Goal: Information Seeking & Learning: Stay updated

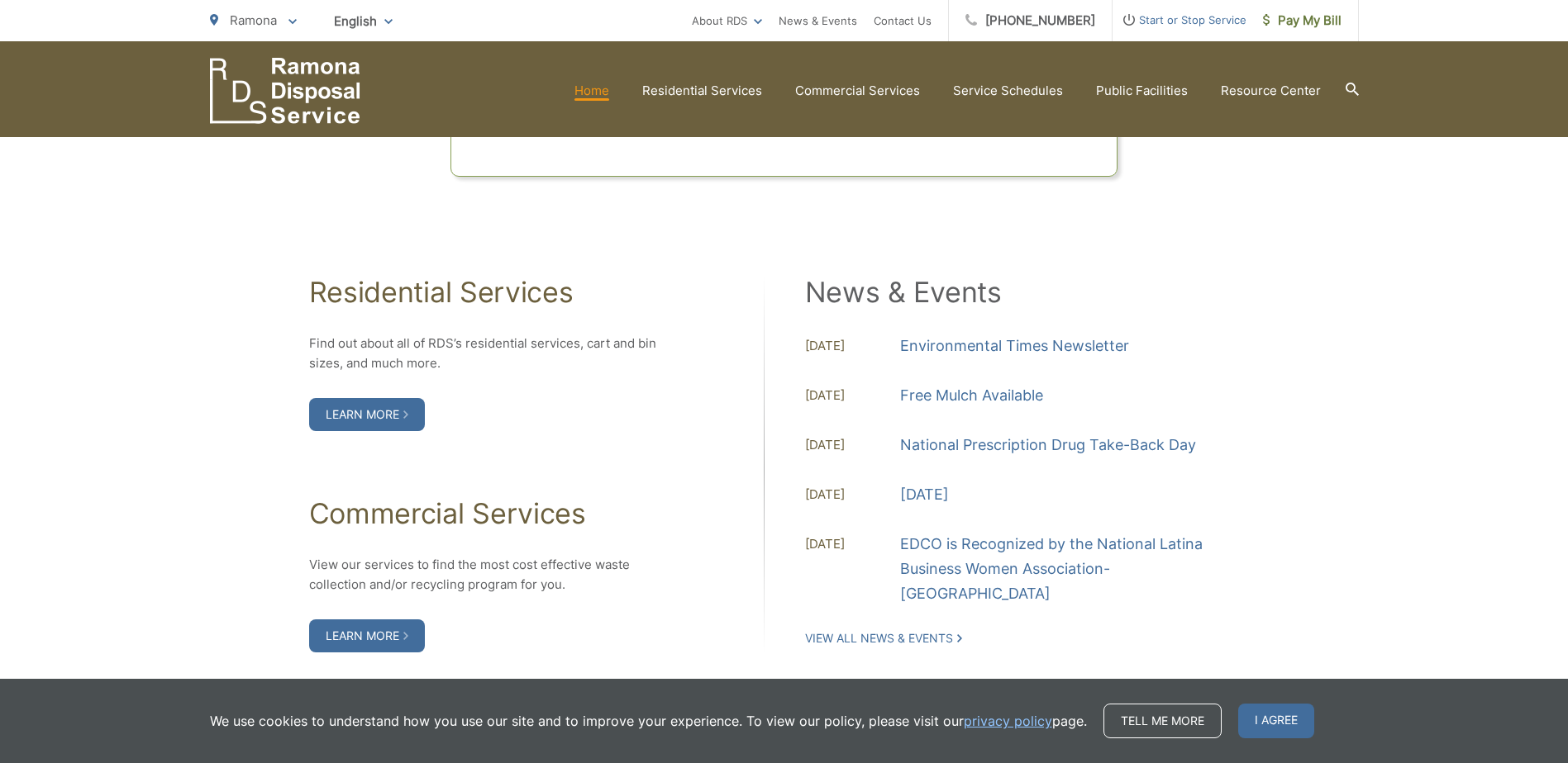
scroll to position [1652, 0]
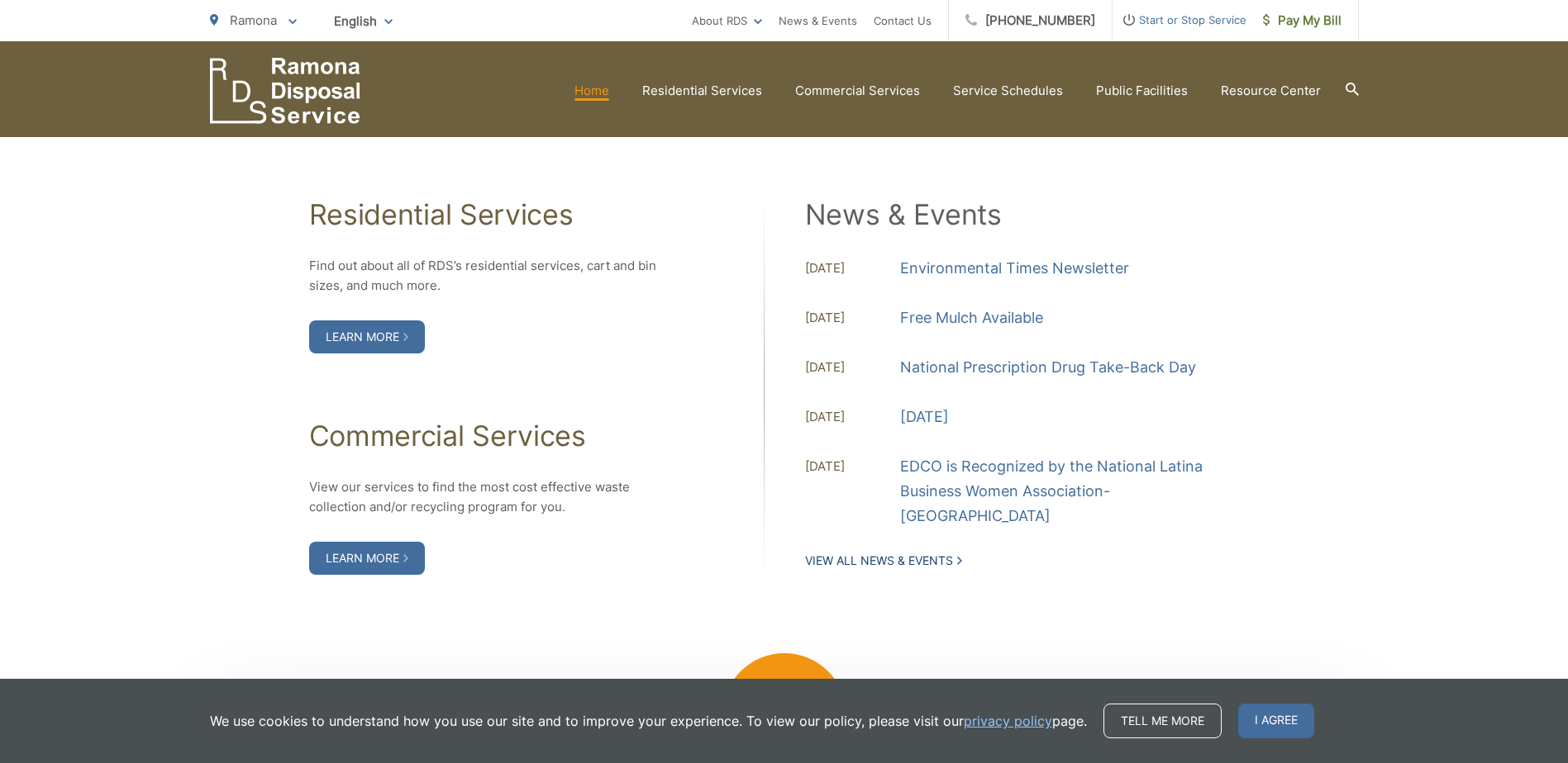
click at [939, 554] on link "View All News & Events" at bounding box center [883, 562] width 157 height 15
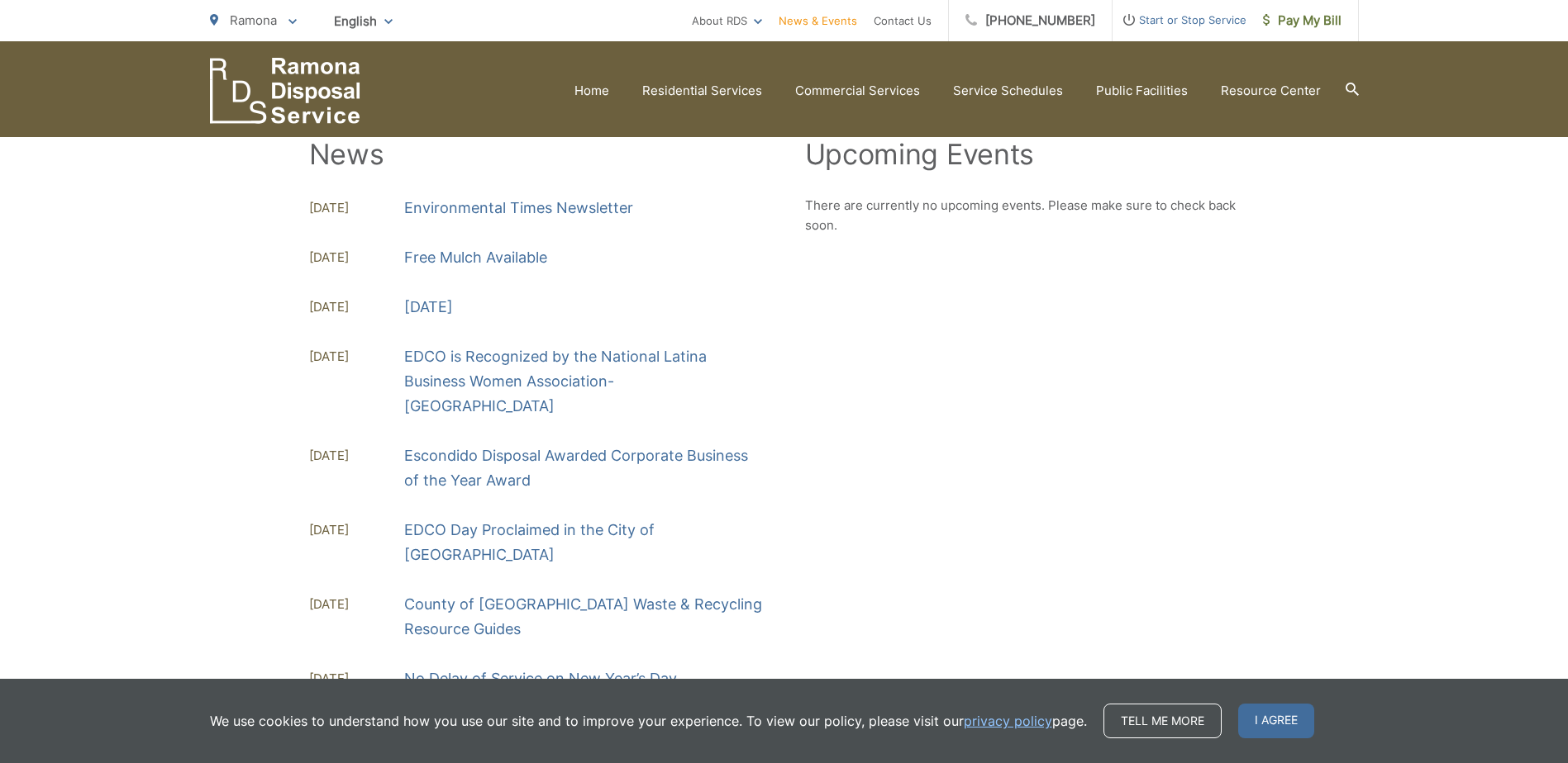
scroll to position [287, 0]
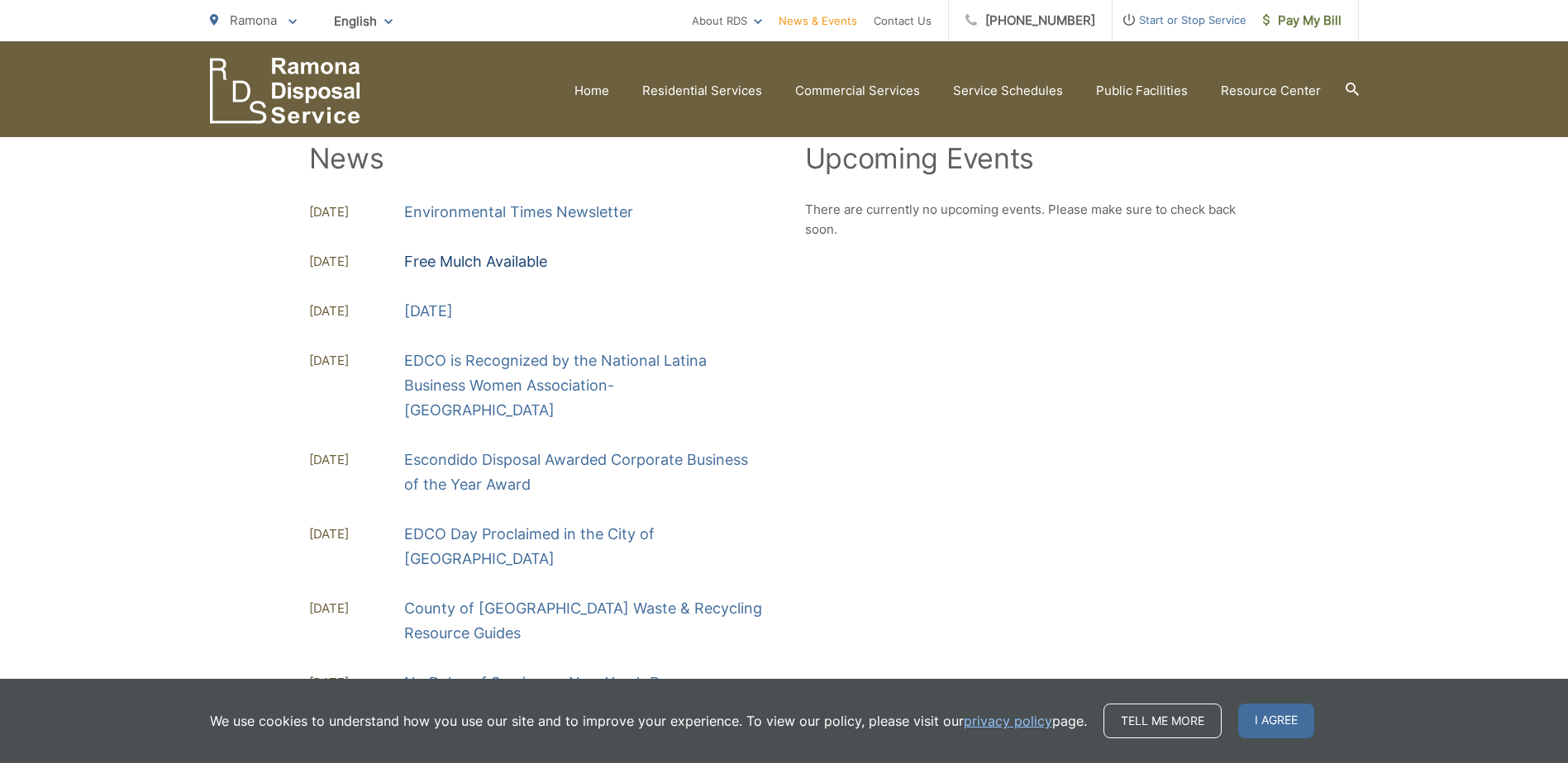
click at [478, 266] on link "Free Mulch Available" at bounding box center [476, 261] width 143 height 24
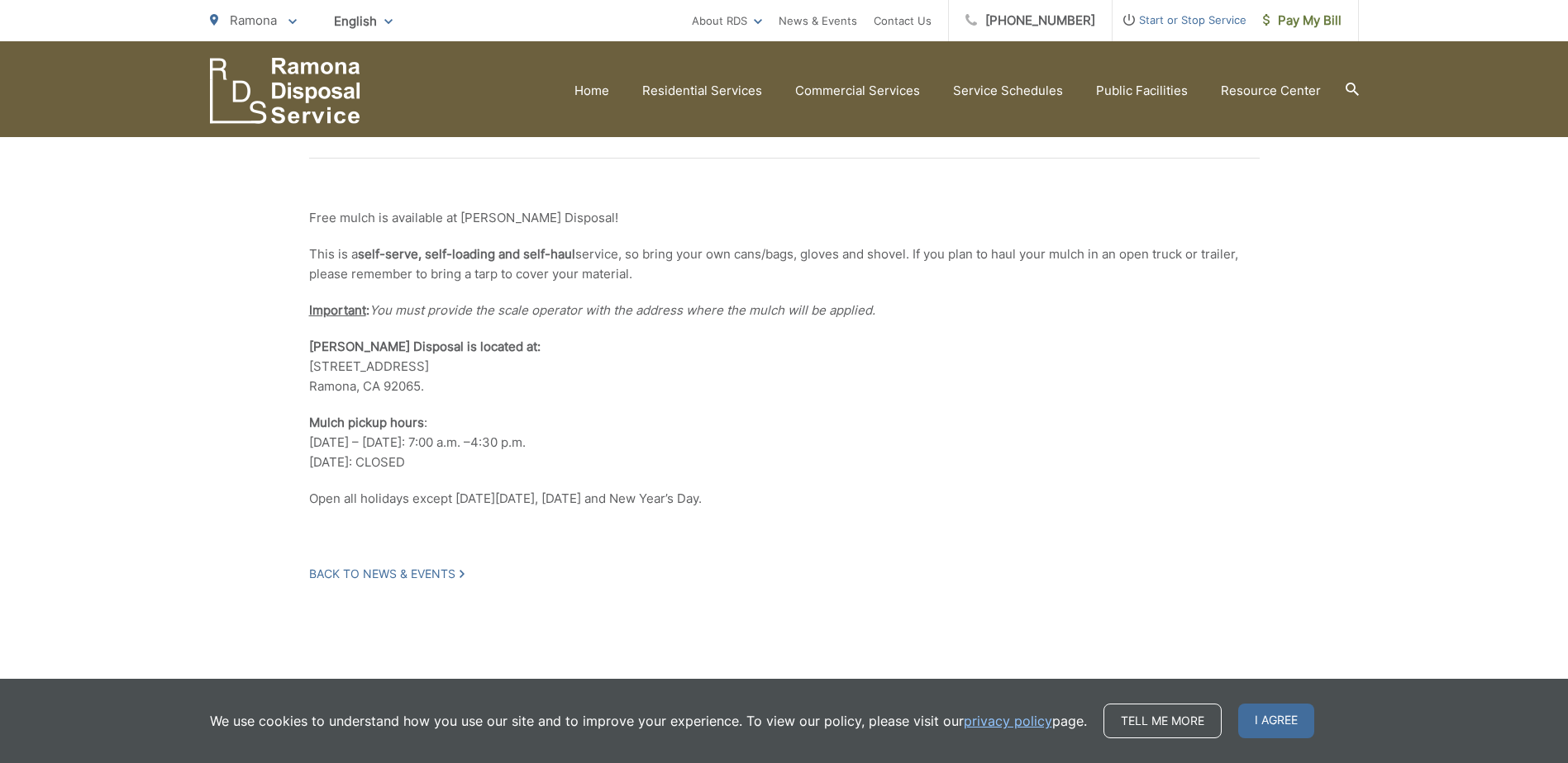
scroll to position [386, 0]
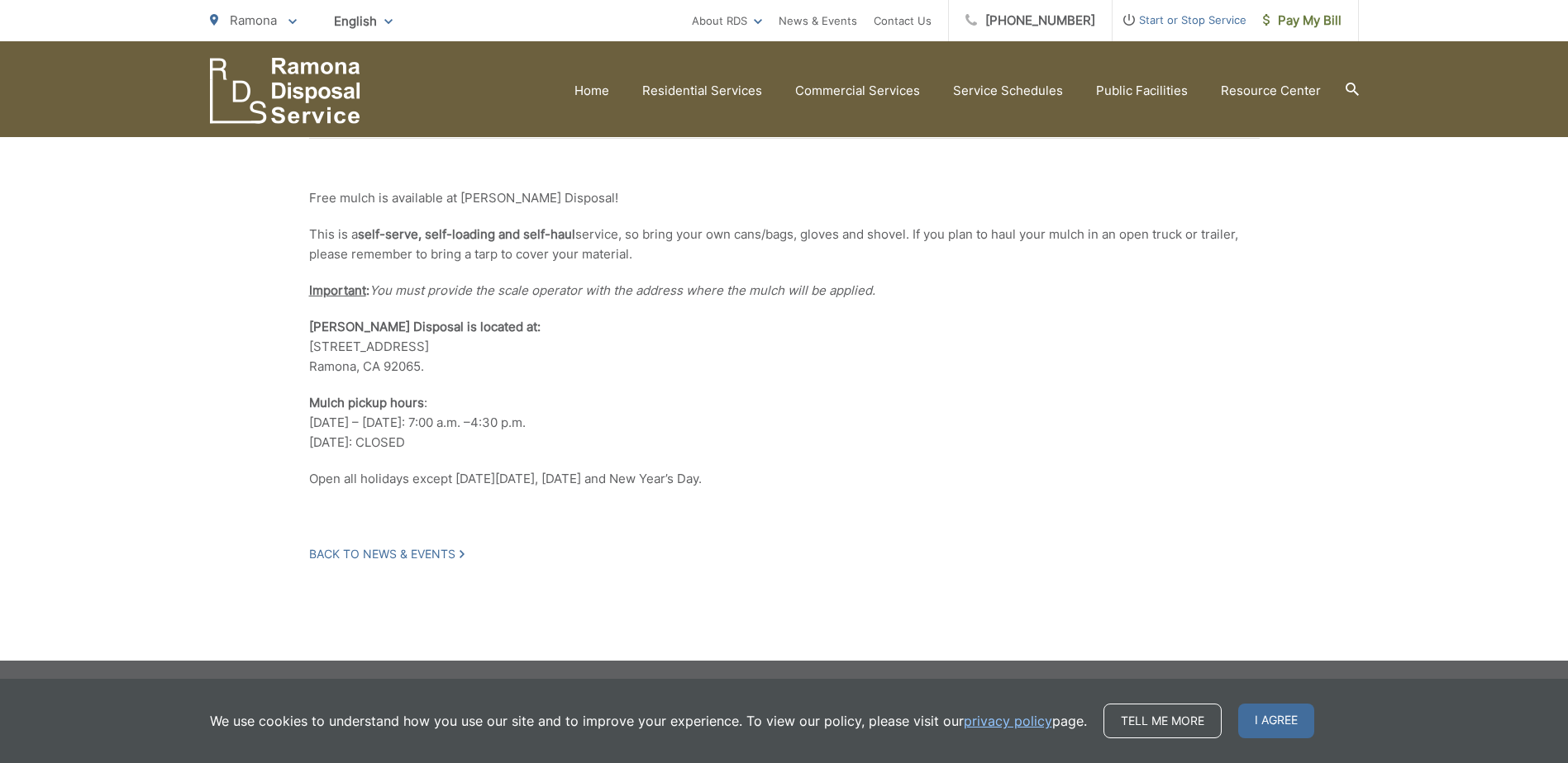
click at [1449, 198] on div "Free Mulch Available [DATE] Free mulch is available at [PERSON_NAME] Disposal! …" at bounding box center [784, 303] width 1568 height 717
drag, startPoint x: 1431, startPoint y: 240, endPoint x: 1461, endPoint y: 278, distance: 48.4
click at [1433, 242] on div "Free Mulch Available [DATE] Free mulch is available at [PERSON_NAME] Disposal! …" at bounding box center [784, 303] width 1568 height 717
click at [422, 551] on link "Back to News & Events" at bounding box center [386, 555] width 155 height 15
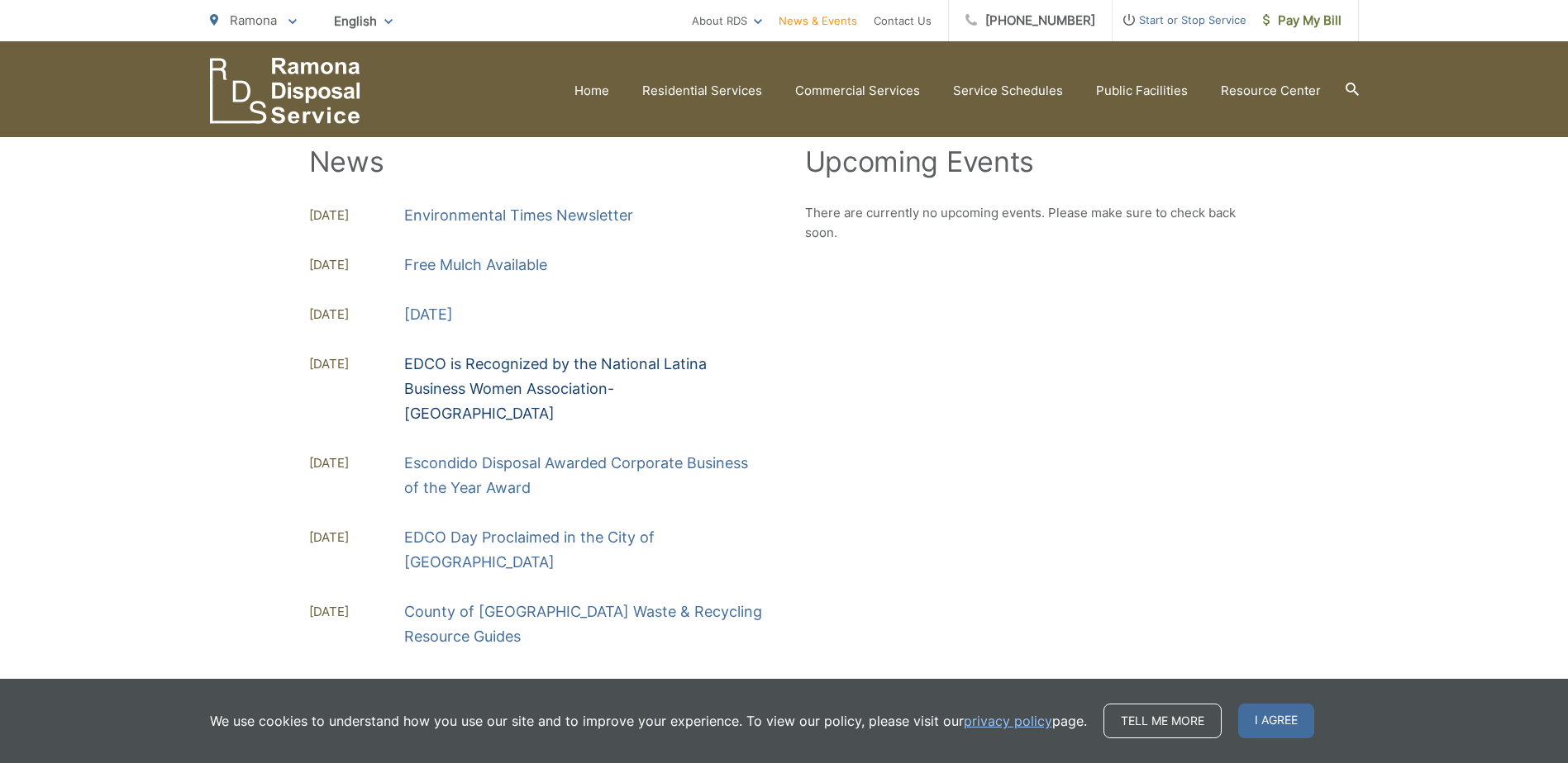
scroll to position [248, 0]
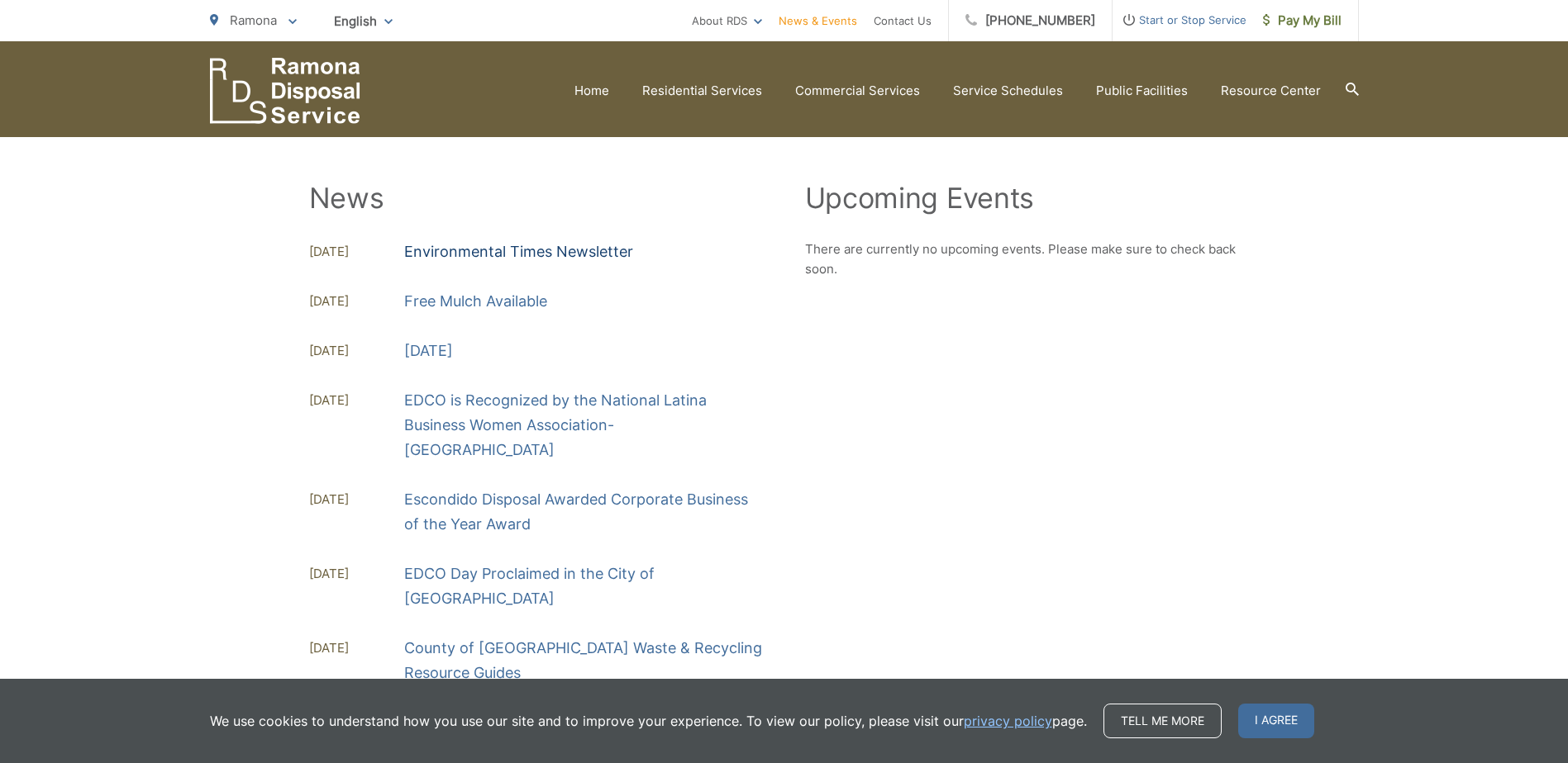
click at [558, 258] on link "Environmental Times Newsletter" at bounding box center [518, 251] width 229 height 24
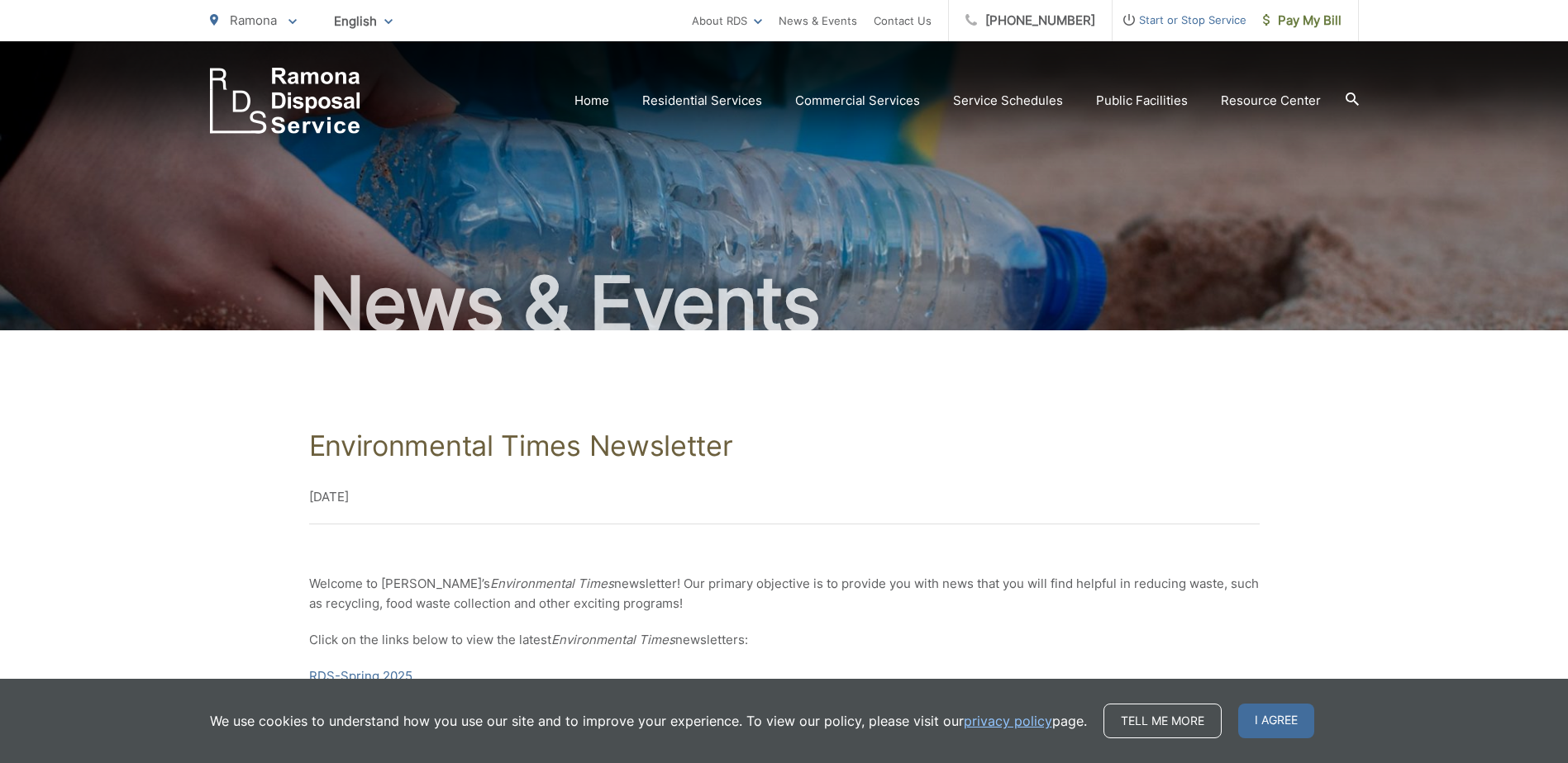
click at [1350, 249] on div "News & Events" at bounding box center [784, 185] width 1149 height 289
click at [1233, 406] on div "Environmental Times Newsletter June 16, 2025 Welcome to Ramona Disposal’s Envir…" at bounding box center [784, 606] width 1149 height 551
click at [1088, 375] on div "Environmental Times Newsletter June 16, 2025 Welcome to Ramona Disposal’s Envir…" at bounding box center [784, 606] width 1149 height 551
